Goal: Task Accomplishment & Management: Manage account settings

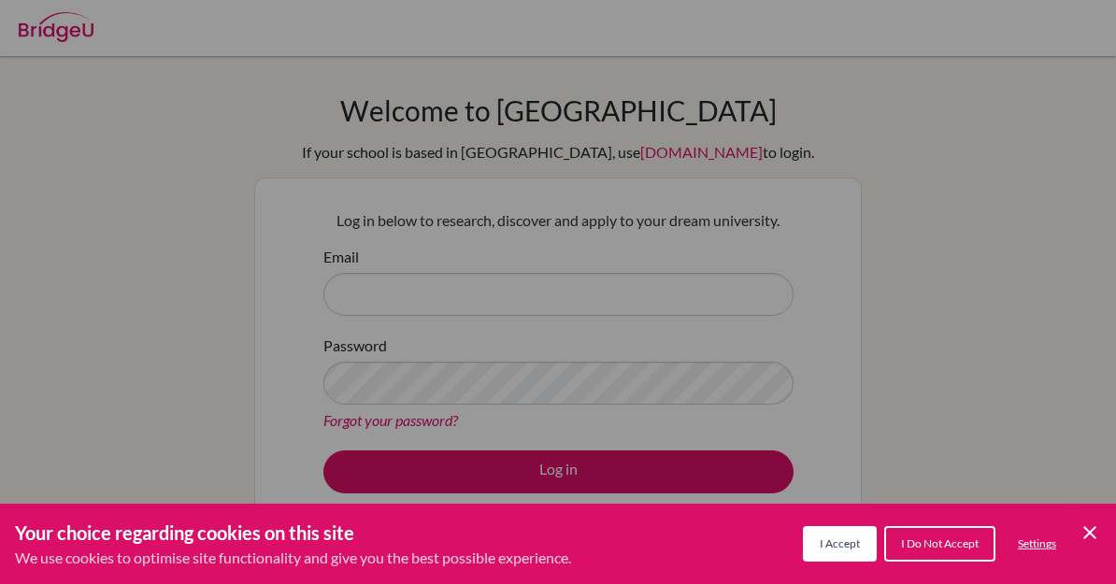
click at [857, 543] on span "I Accept" at bounding box center [840, 543] width 40 height 14
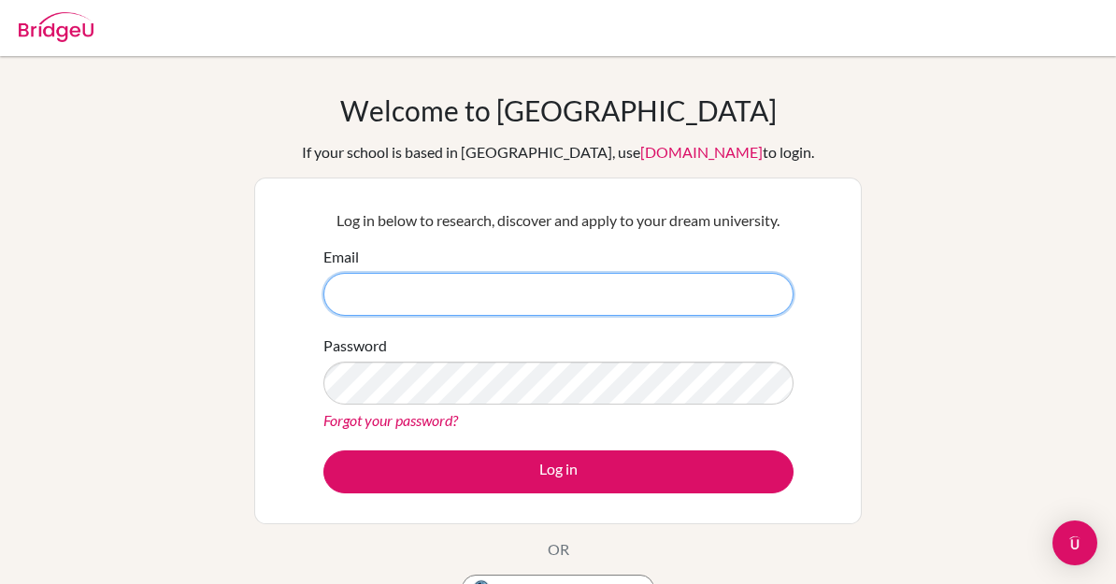
click at [686, 275] on input "Email" at bounding box center [558, 294] width 470 height 43
type input "[EMAIL_ADDRESS][DOMAIN_NAME]"
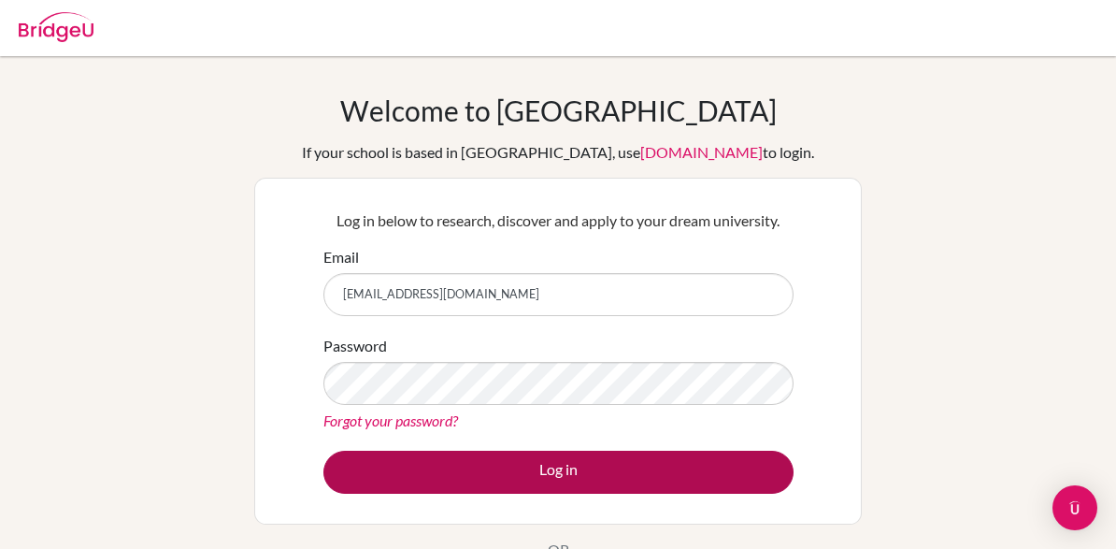
click at [628, 473] on button "Log in" at bounding box center [558, 471] width 470 height 43
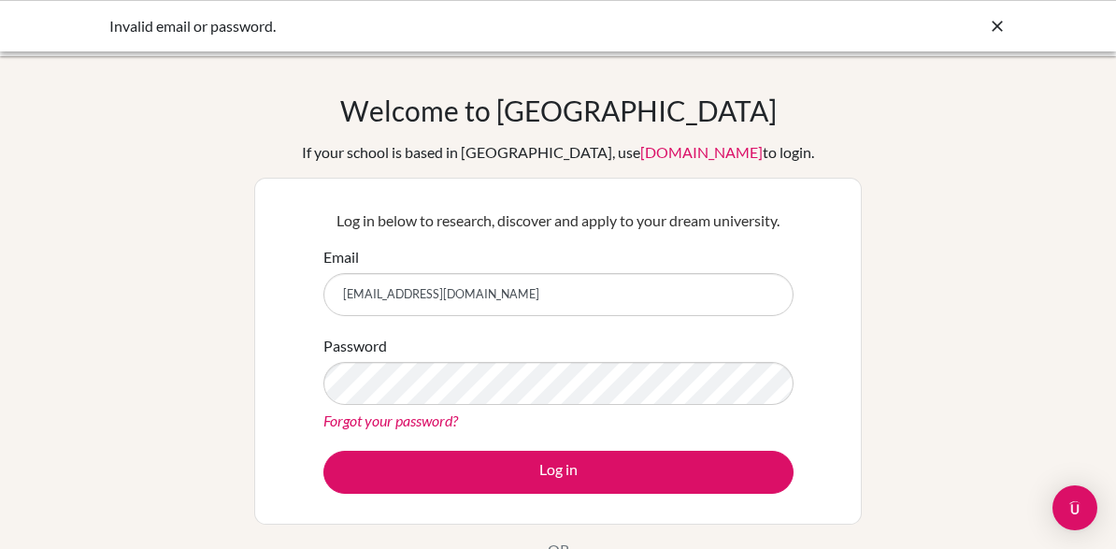
click at [935, 23] on div "Invalid email or password." at bounding box center [557, 26] width 897 height 22
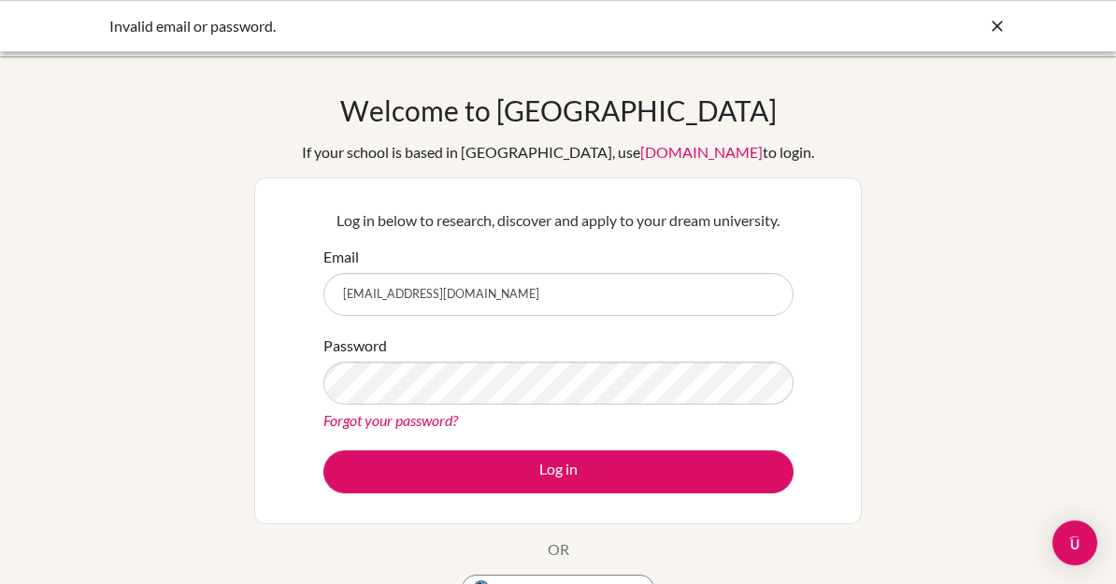
click at [1016, 36] on div "Invalid email or password." at bounding box center [558, 25] width 1116 height 51
click at [995, 31] on icon at bounding box center [997, 26] width 19 height 19
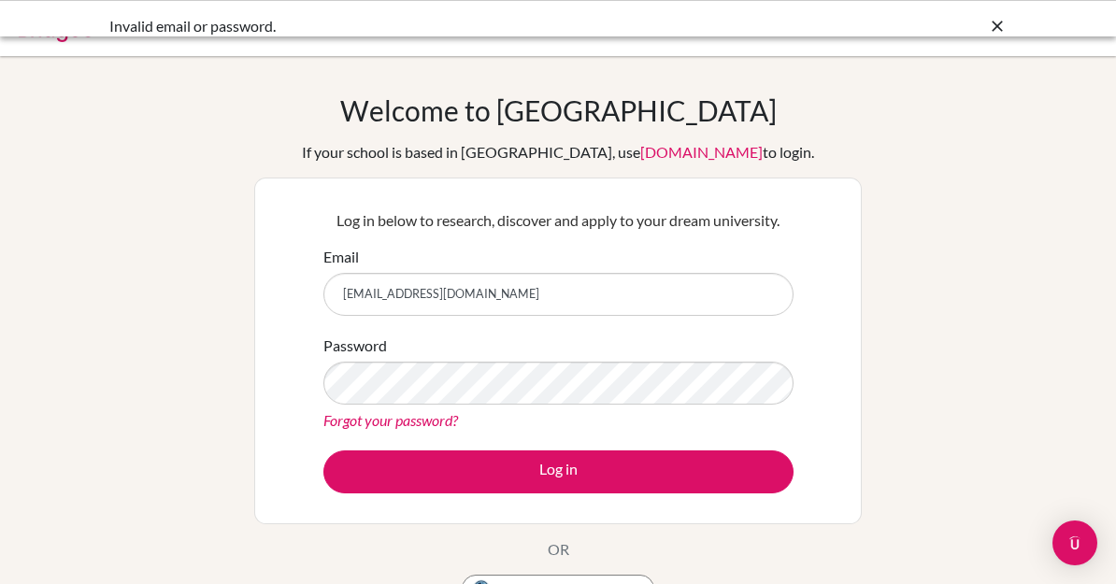
click at [998, 33] on div at bounding box center [557, 28] width 1097 height 56
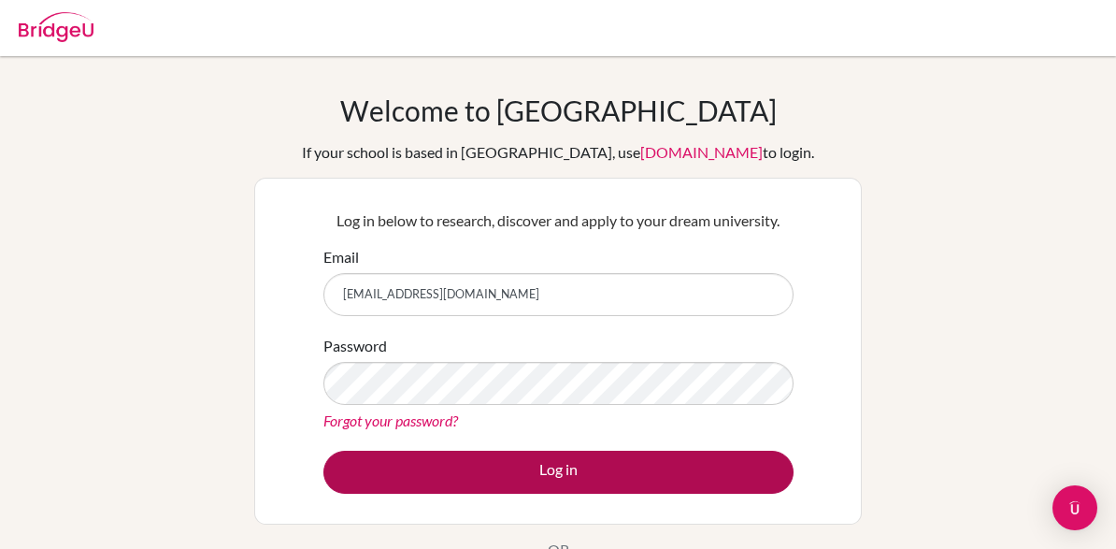
click at [739, 466] on button "Log in" at bounding box center [558, 471] width 470 height 43
